Goal: Task Accomplishment & Management: Complete application form

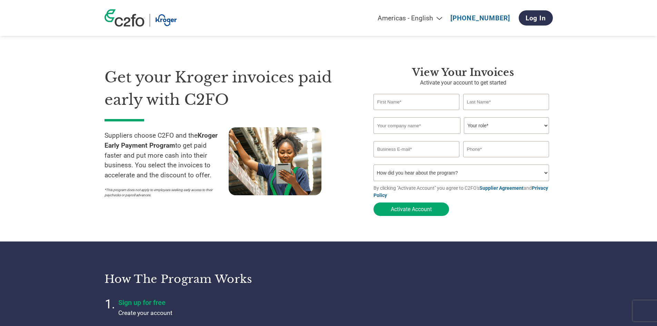
type input "[PERSON_NAME][EMAIL_ADDRESS][DOMAIN_NAME]"
type input "9999999999"
click at [413, 97] on input "text" at bounding box center [416, 102] width 86 height 16
type input "[PERSON_NAME]"
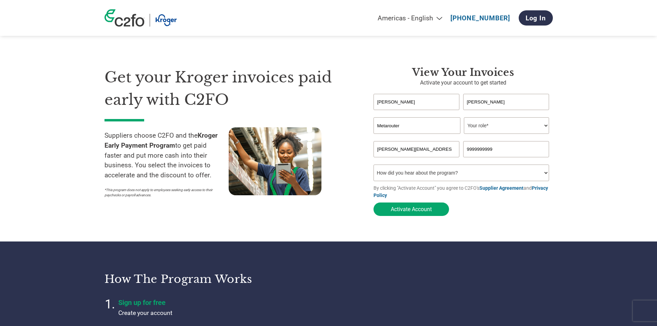
type input "Metarouter"
select select "CONTROLLER"
type input "6156536907"
click at [470, 174] on select "How did you hear about the program? Received a letter Email Social Media Online…" at bounding box center [461, 172] width 176 height 17
select select "Other"
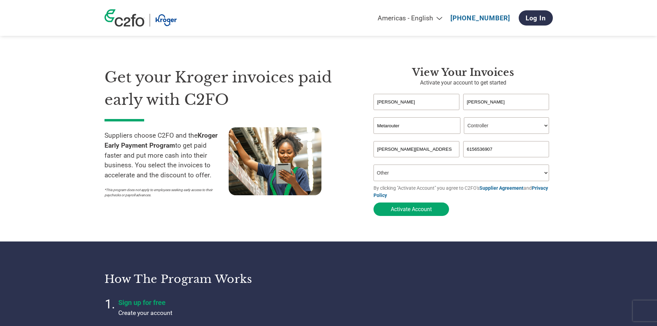
click at [373, 167] on select "How did you hear about the program? Received a letter Email Social Media Online…" at bounding box center [461, 172] width 176 height 17
click at [419, 206] on button "Activate Account" at bounding box center [411, 208] width 76 height 13
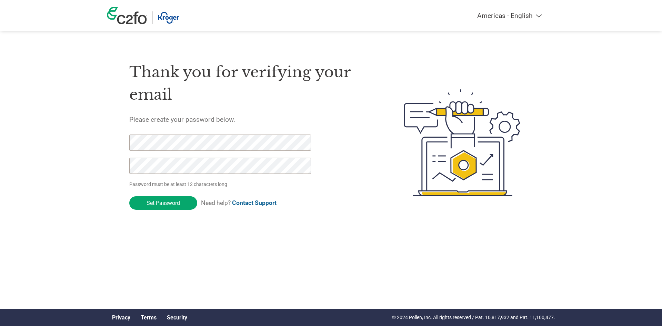
click input "Set Password" at bounding box center [163, 202] width 68 height 13
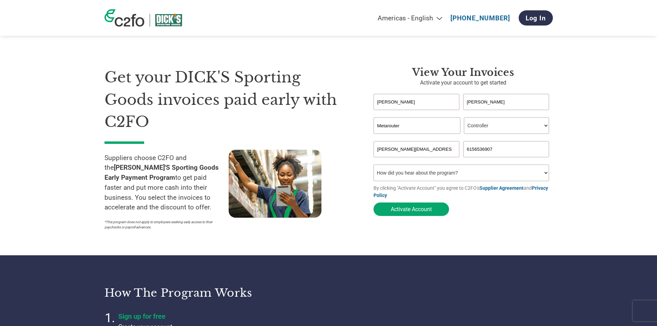
select select "CONTROLLER"
click at [410, 100] on input "[PERSON_NAME]" at bounding box center [416, 102] width 86 height 16
click at [500, 176] on select "How did you hear about the program? Received a letter Email Social Media Online…" at bounding box center [461, 172] width 176 height 17
select select "Other"
click at [373, 167] on select "How did you hear about the program? Received a letter Email Social Media Online…" at bounding box center [461, 172] width 176 height 17
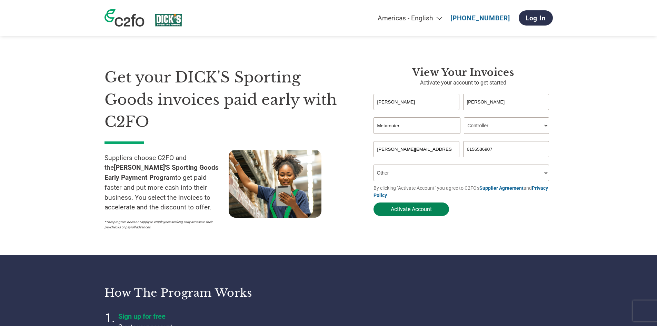
click at [412, 209] on button "Activate Account" at bounding box center [411, 208] width 76 height 13
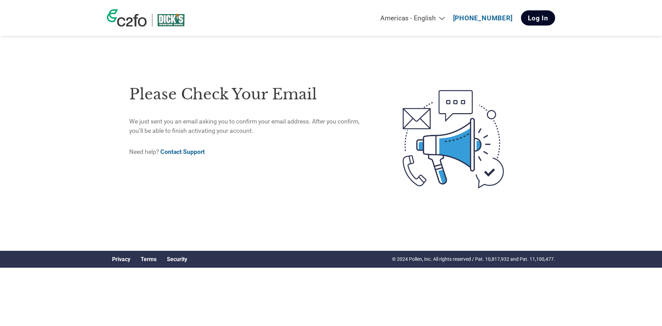
click at [551, 19] on link "Log In" at bounding box center [538, 17] width 34 height 15
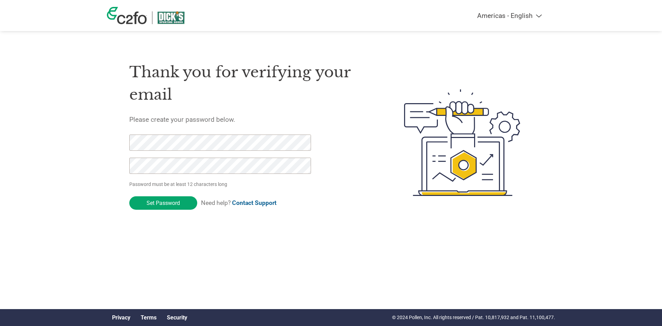
click input "Set Password" at bounding box center [163, 202] width 68 height 13
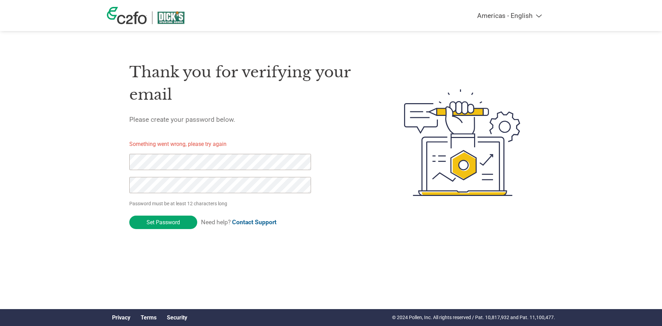
click at [212, 140] on p "Something went wrong, please try again" at bounding box center [226, 144] width 194 height 8
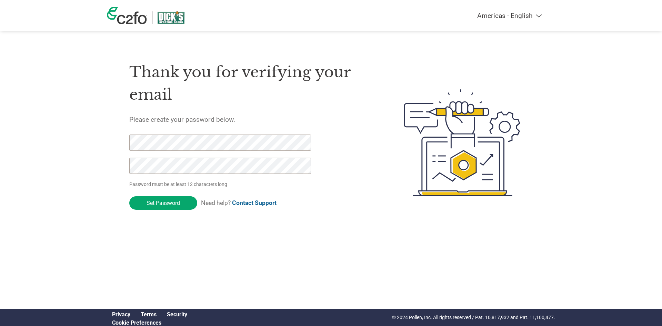
click input "Set Password" at bounding box center [163, 202] width 68 height 13
